Goal: Book appointment/travel/reservation

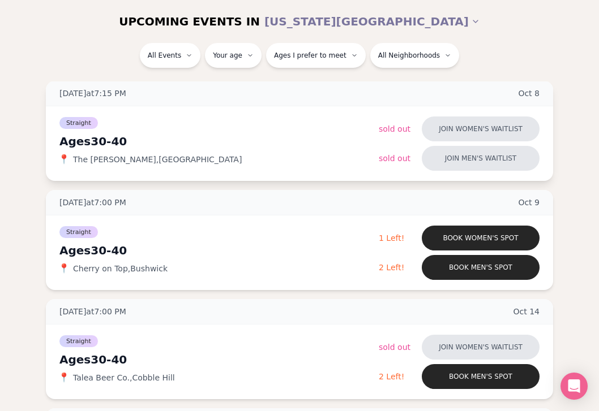
scroll to position [601, 0]
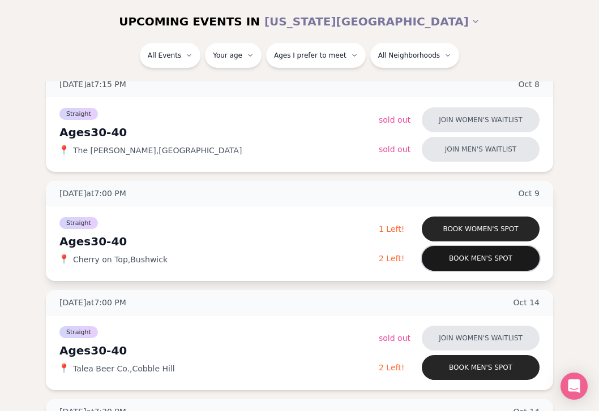
click at [460, 261] on button "Book men's spot" at bounding box center [480, 258] width 118 height 25
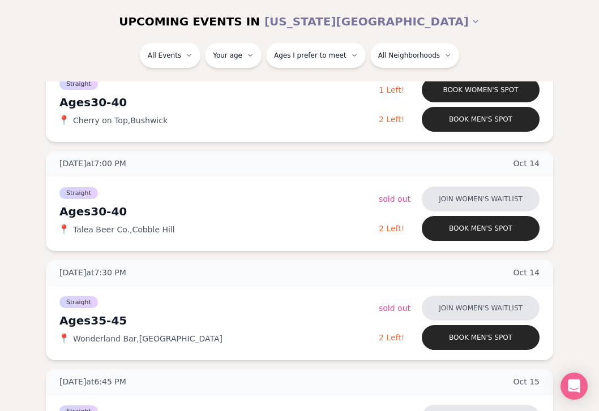
scroll to position [1121, 0]
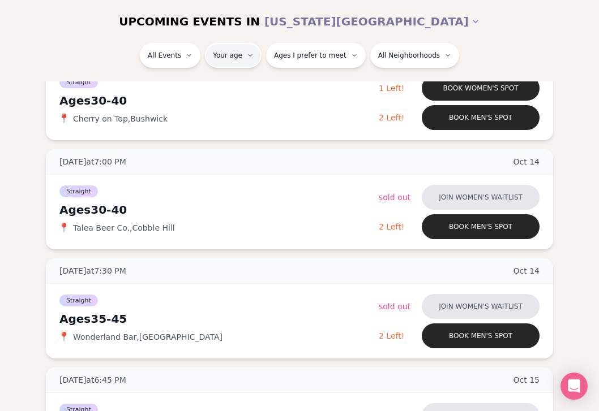
click at [231, 85] on input "number" at bounding box center [235, 89] width 76 height 23
type input "**"
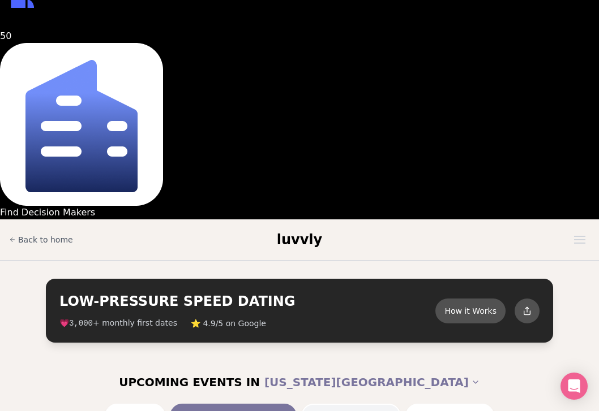
click at [309, 411] on span "Ages I prefer to meet" at bounding box center [345, 416] width 72 height 9
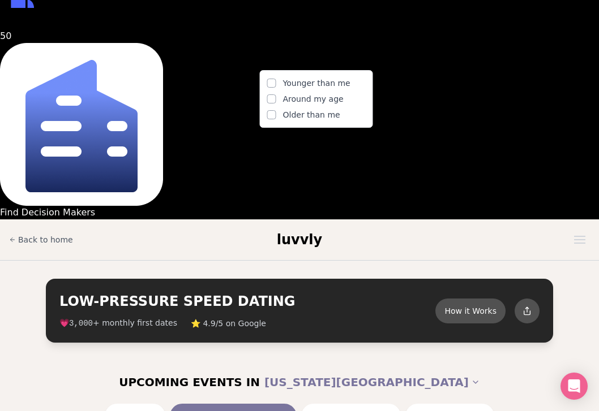
click at [287, 98] on span "Around my age" at bounding box center [313, 98] width 61 height 11
click at [276, 98] on button "Around my age" at bounding box center [271, 98] width 9 height 9
click at [328, 411] on span "Same age" at bounding box center [345, 416] width 34 height 9
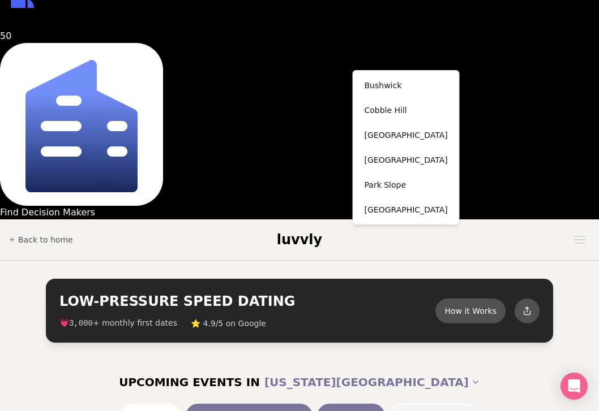
click at [395, 161] on div "[GEOGRAPHIC_DATA]" at bounding box center [405, 160] width 101 height 25
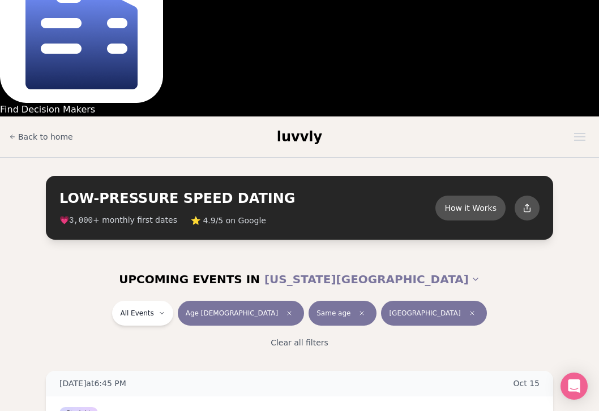
scroll to position [266, 0]
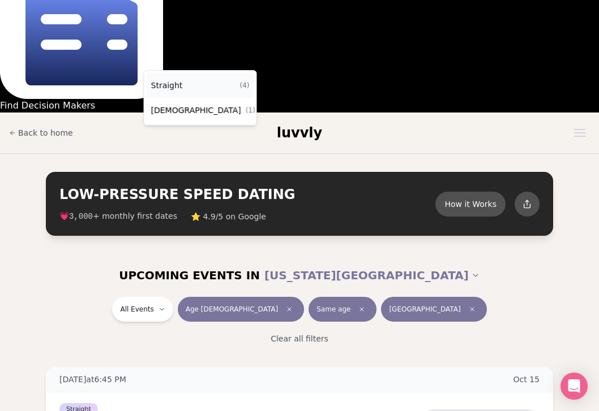
click at [191, 82] on div "Straight ( 4 )" at bounding box center [200, 85] width 107 height 25
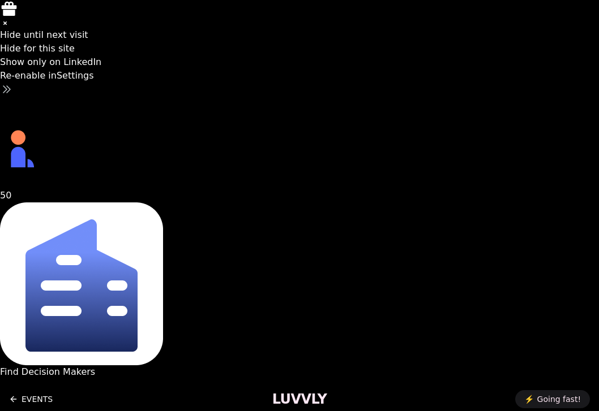
click at [15, 399] on icon "Back to events" at bounding box center [13, 399] width 5 height 0
